Goal: Task Accomplishment & Management: Use online tool/utility

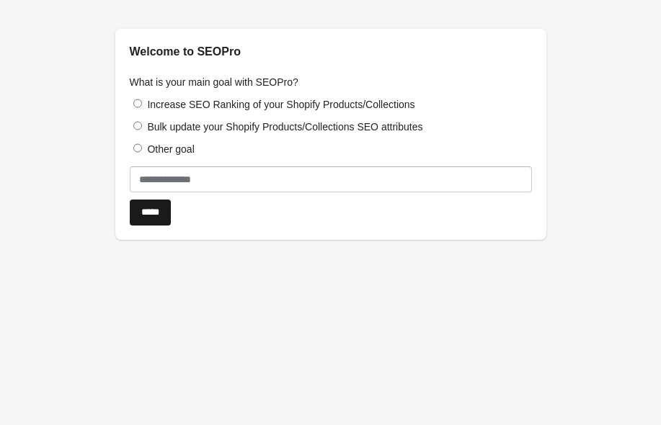
click at [148, 213] on input "*****" at bounding box center [150, 213] width 41 height 26
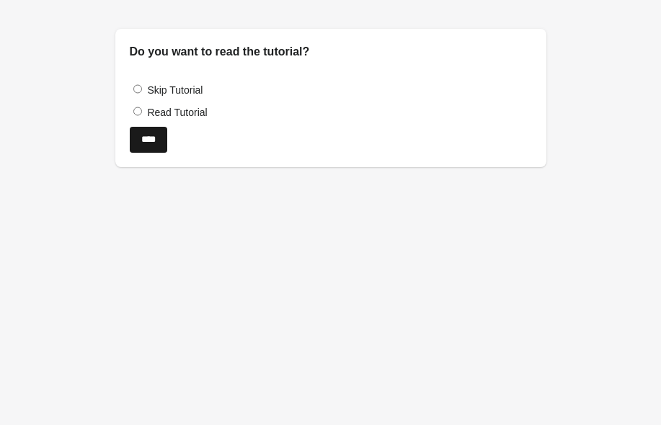
click at [151, 141] on input "****" at bounding box center [148, 140] width 37 height 26
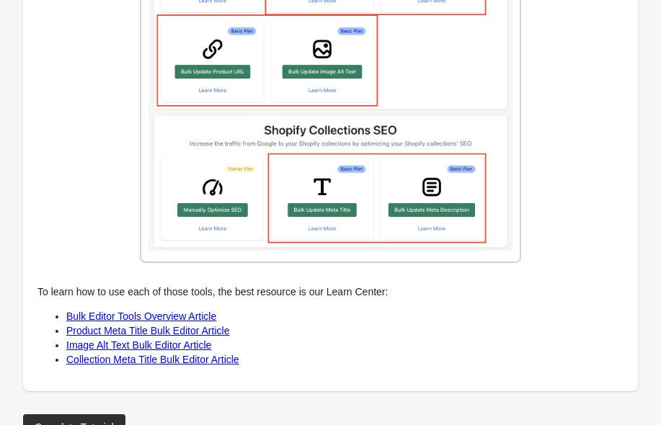
scroll to position [1775, 0]
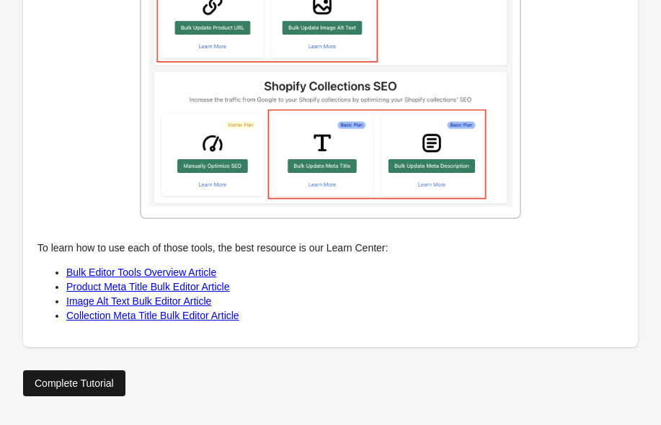
click at [87, 381] on div "Complete Tutorial" at bounding box center [74, 384] width 79 height 12
